Goal: Task Accomplishment & Management: Manage account settings

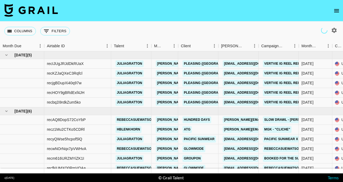
click at [338, 12] on icon "open drawer" at bounding box center [337, 11] width 6 height 6
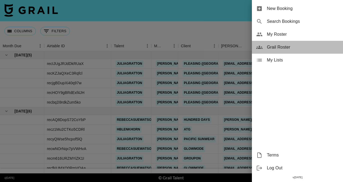
click at [296, 47] on span "Grail Roster" at bounding box center [303, 47] width 72 height 6
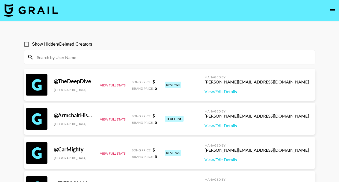
click at [25, 44] on input "Show Hidden/Deleted Creators" at bounding box center [26, 44] width 11 height 11
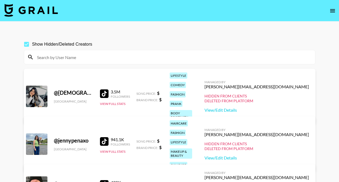
click at [28, 46] on input "Show Hidden/Deleted Creators" at bounding box center [26, 44] width 11 height 11
checkbox input "false"
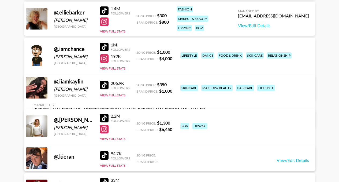
scroll to position [1163, 0]
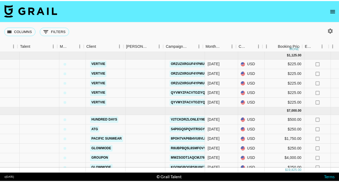
scroll to position [0, 95]
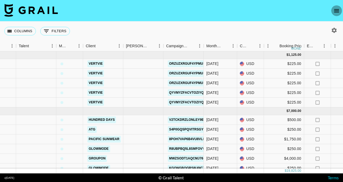
click at [337, 15] on button "open drawer" at bounding box center [336, 10] width 11 height 11
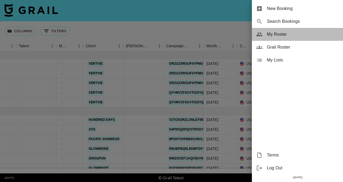
click at [303, 35] on span "My Roster" at bounding box center [303, 34] width 72 height 6
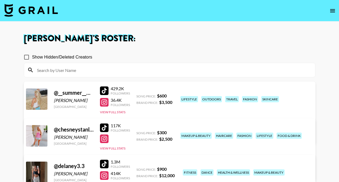
click at [288, 39] on h1 "Ashley Bray 's Roster:" at bounding box center [170, 38] width 292 height 9
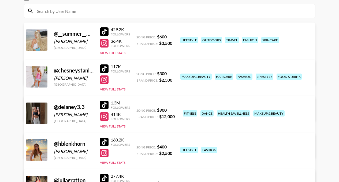
scroll to position [59, 0]
click at [172, 73] on link "View/Edit Details" at bounding box center [103, 75] width 138 height 5
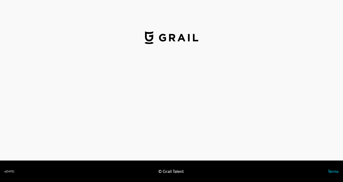
select select "USD"
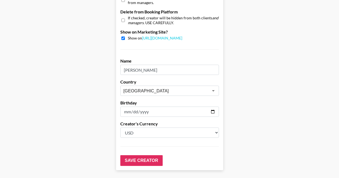
scroll to position [537, 0]
